Goal: Transaction & Acquisition: Obtain resource

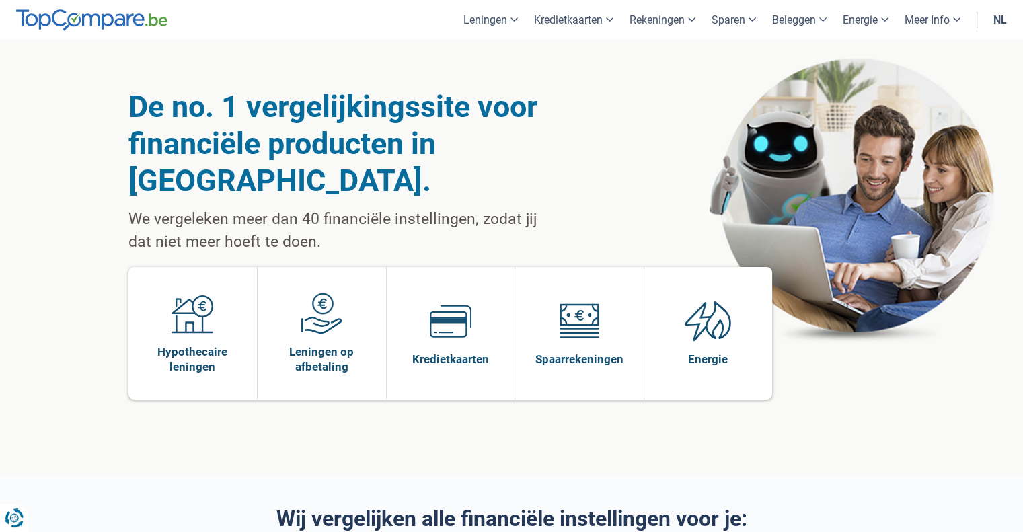
click at [1003, 28] on link "nl" at bounding box center [1000, 20] width 30 height 40
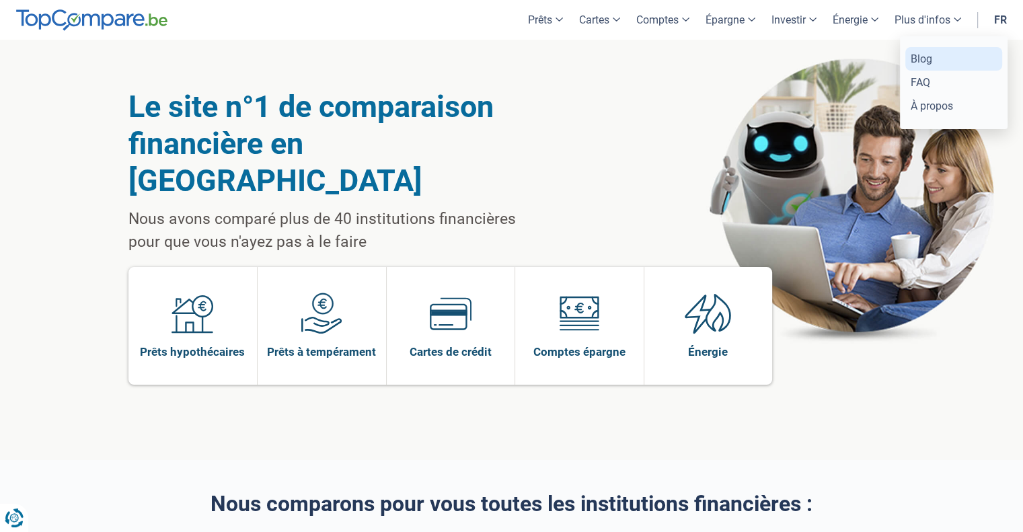
click at [922, 54] on link "Blog" at bounding box center [953, 59] width 97 height 24
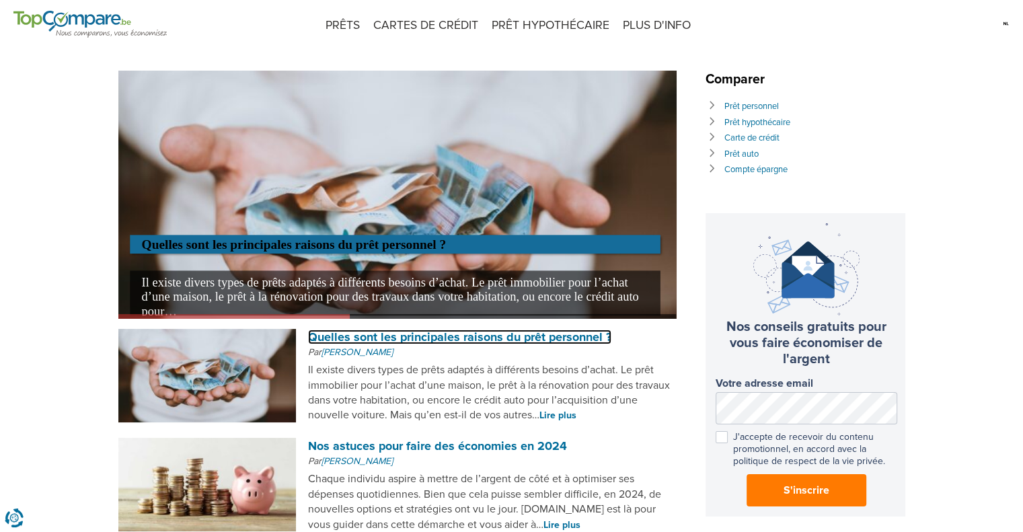
click at [425, 340] on link "Quelles sont les principales raisons du prêt personnel ?" at bounding box center [459, 337] width 303 height 15
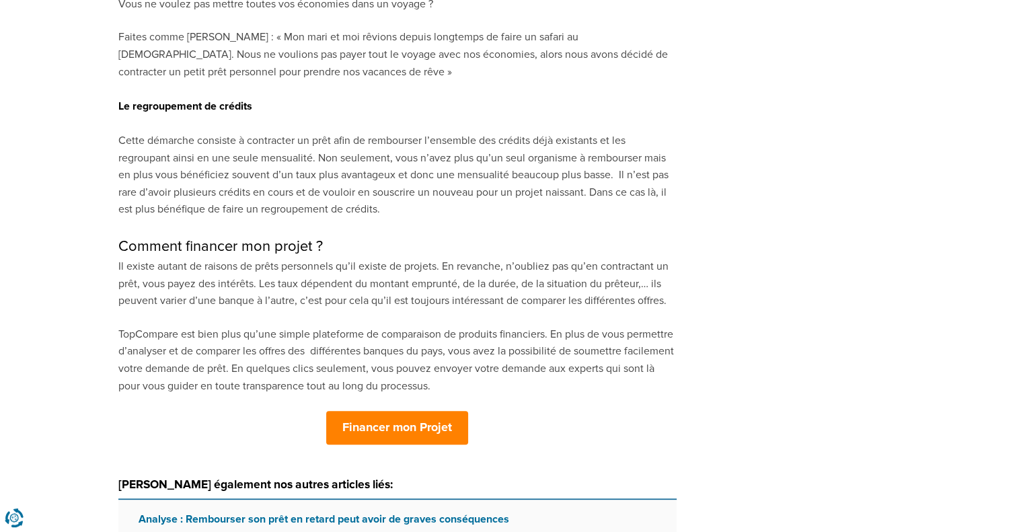
scroll to position [1451, 0]
click at [388, 420] on strong "Financer mon Projet" at bounding box center [397, 427] width 110 height 15
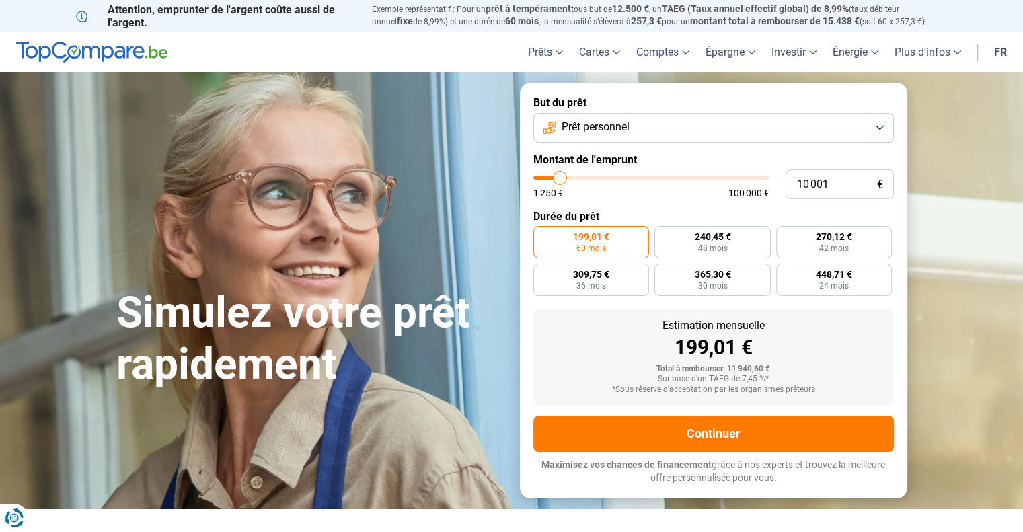
type input "48 500"
type input "48500"
click at [646, 177] on input "range" at bounding box center [651, 178] width 236 height 4
radio input "false"
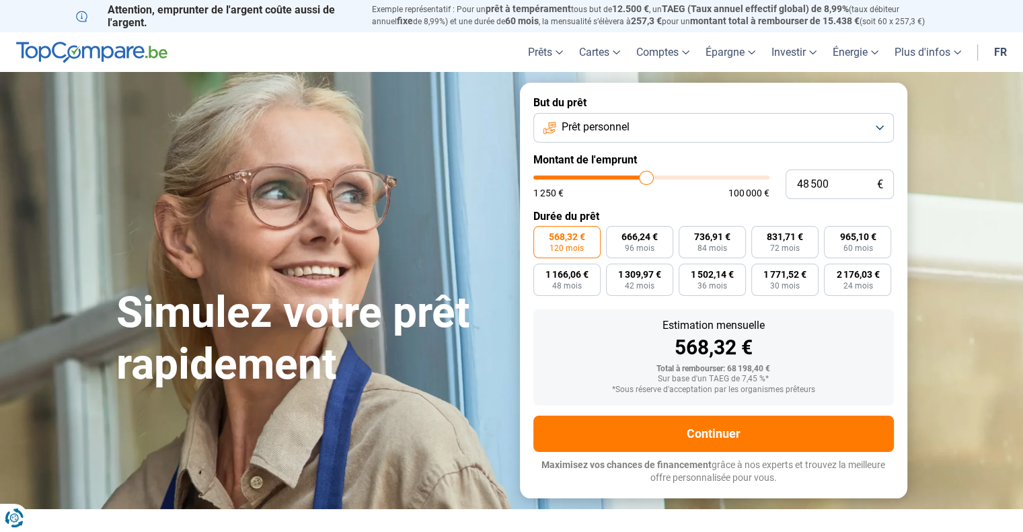
click at [681, 297] on form "But du prêt Prêt personnel Montant de l'emprunt 48 500 € 1 250 € 100 000 € Duré…" at bounding box center [713, 290] width 387 height 415
